Goal: Task Accomplishment & Management: Manage account settings

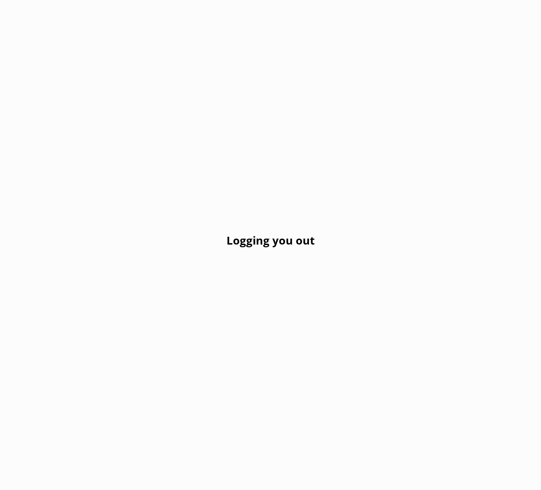
click at [249, 245] on h2 "Logging you out" at bounding box center [271, 240] width 88 height 17
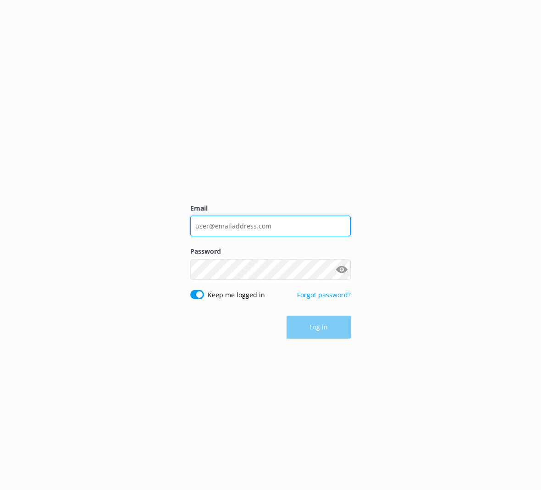
type input "[EMAIL_ADDRESS][DOMAIN_NAME]"
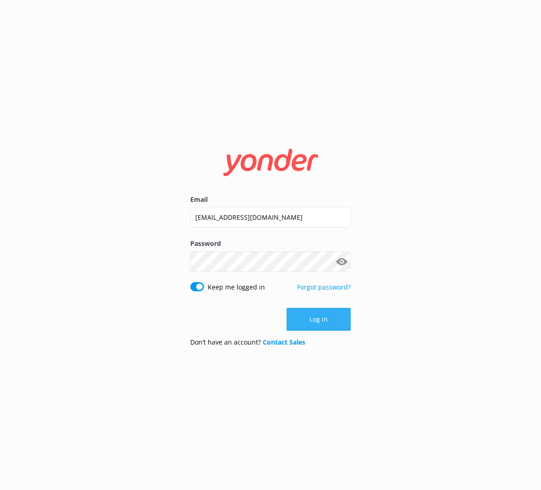
click at [308, 321] on button "Log in" at bounding box center [319, 319] width 64 height 23
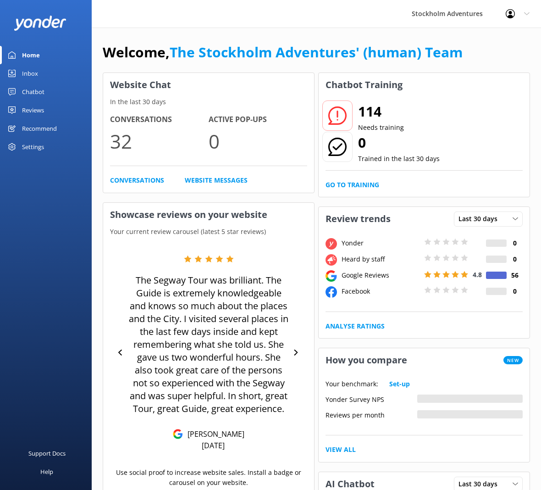
click at [48, 142] on div "Settings" at bounding box center [46, 147] width 92 height 18
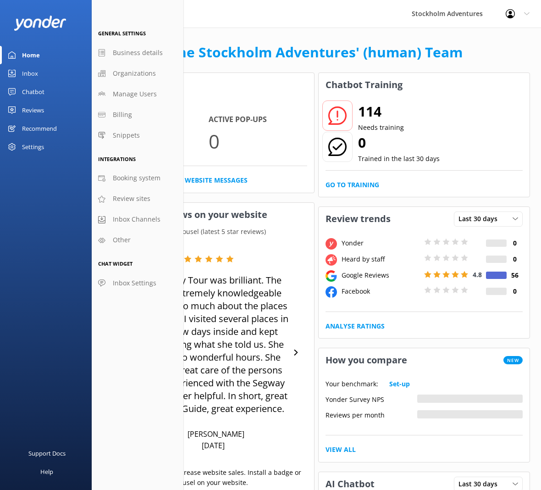
click at [35, 93] on div "Chatbot" at bounding box center [33, 92] width 22 height 18
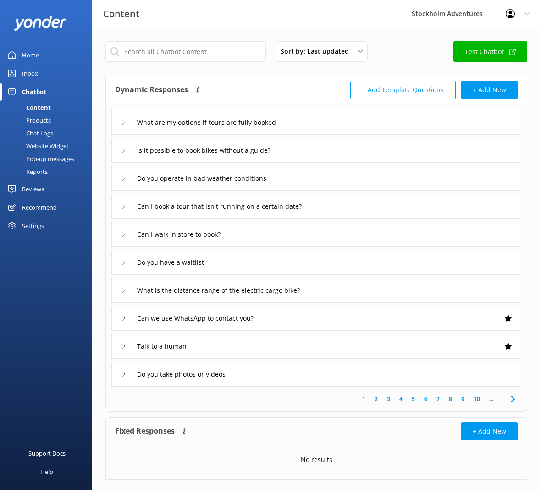
click at [54, 144] on div "Website Widget" at bounding box center [37, 145] width 63 height 13
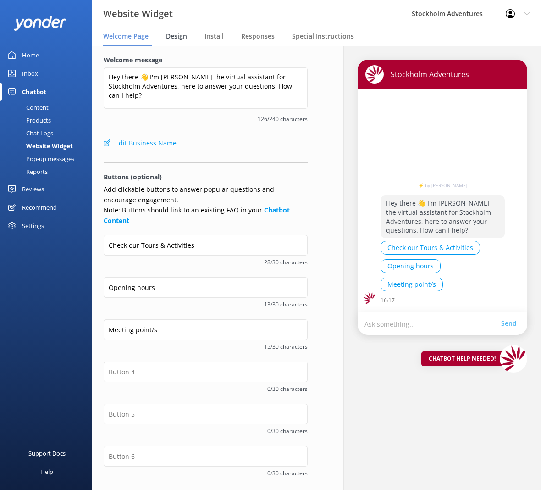
click at [188, 39] on div "Design" at bounding box center [178, 37] width 25 height 18
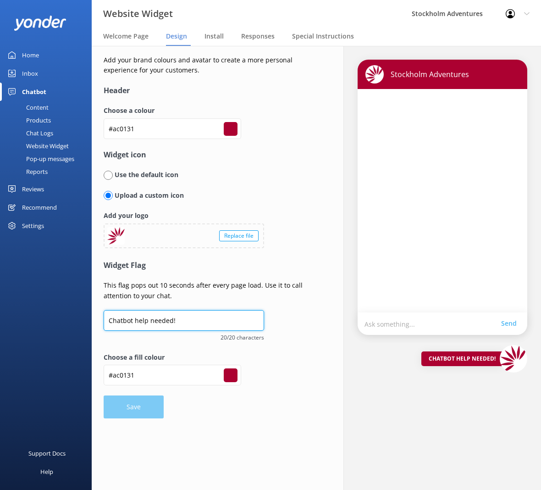
click at [170, 320] on input "Chatbot help needed!" at bounding box center [184, 320] width 161 height 21
drag, startPoint x: 171, startPoint y: 318, endPoint x: 110, endPoint y: 316, distance: 61.0
click at [110, 316] on input "Chatbot help needed!" at bounding box center [184, 320] width 161 height 21
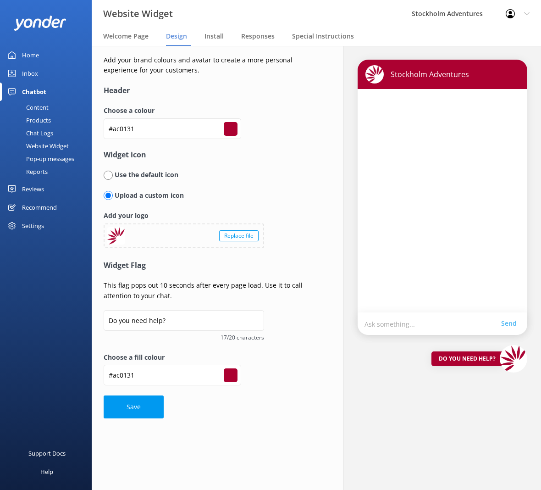
click at [143, 403] on button "Save" at bounding box center [134, 406] width 60 height 23
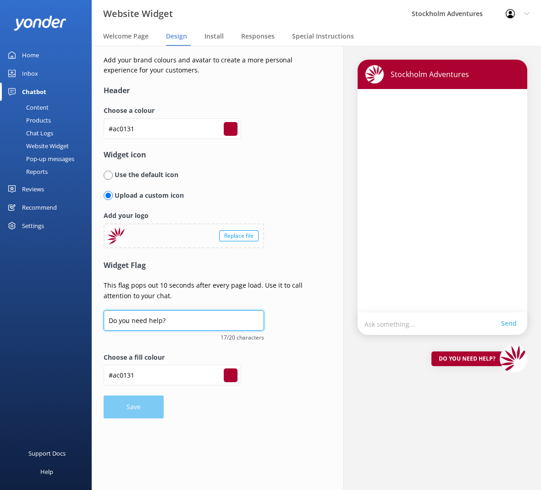
click at [161, 318] on input "Do you need help?" at bounding box center [184, 320] width 161 height 21
drag, startPoint x: 159, startPoint y: 318, endPoint x: 110, endPoint y: 318, distance: 49.5
click at [110, 318] on input "Do you need help?" at bounding box center [184, 320] width 161 height 21
type input "Got a question?"
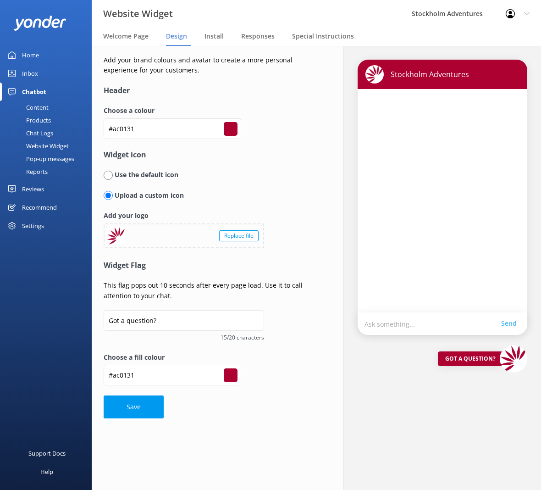
click at [149, 407] on button "Save" at bounding box center [134, 406] width 60 height 23
